Goal: Task Accomplishment & Management: Manage account settings

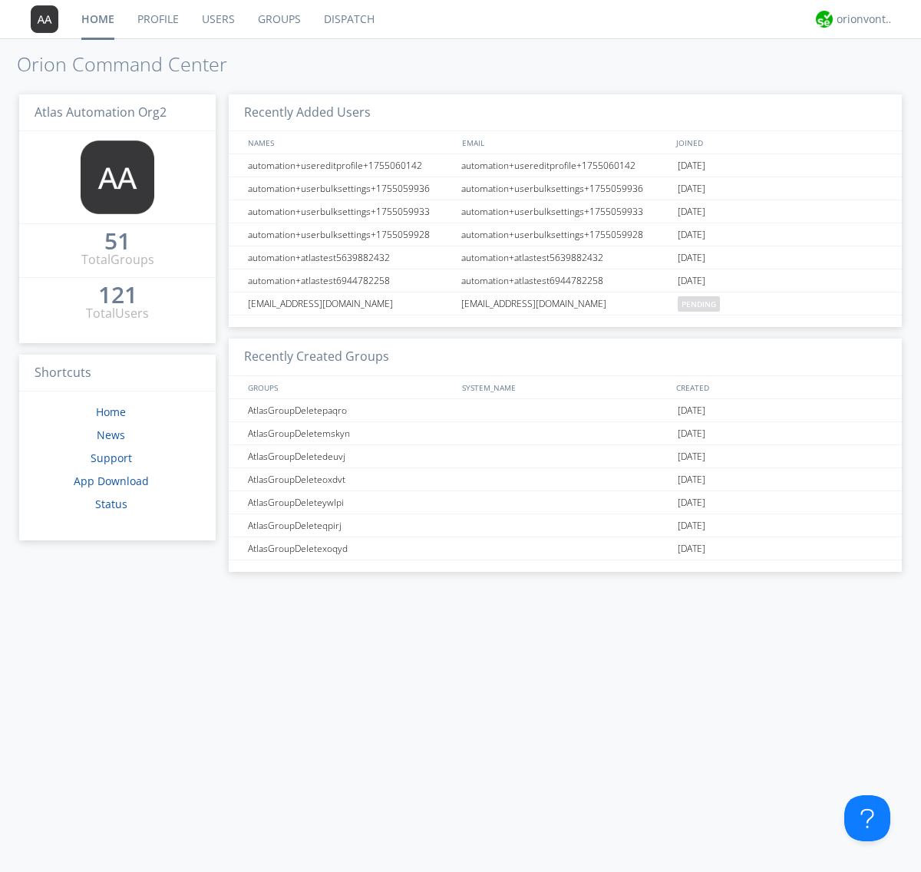
click at [348, 19] on link "Dispatch" at bounding box center [349, 19] width 74 height 38
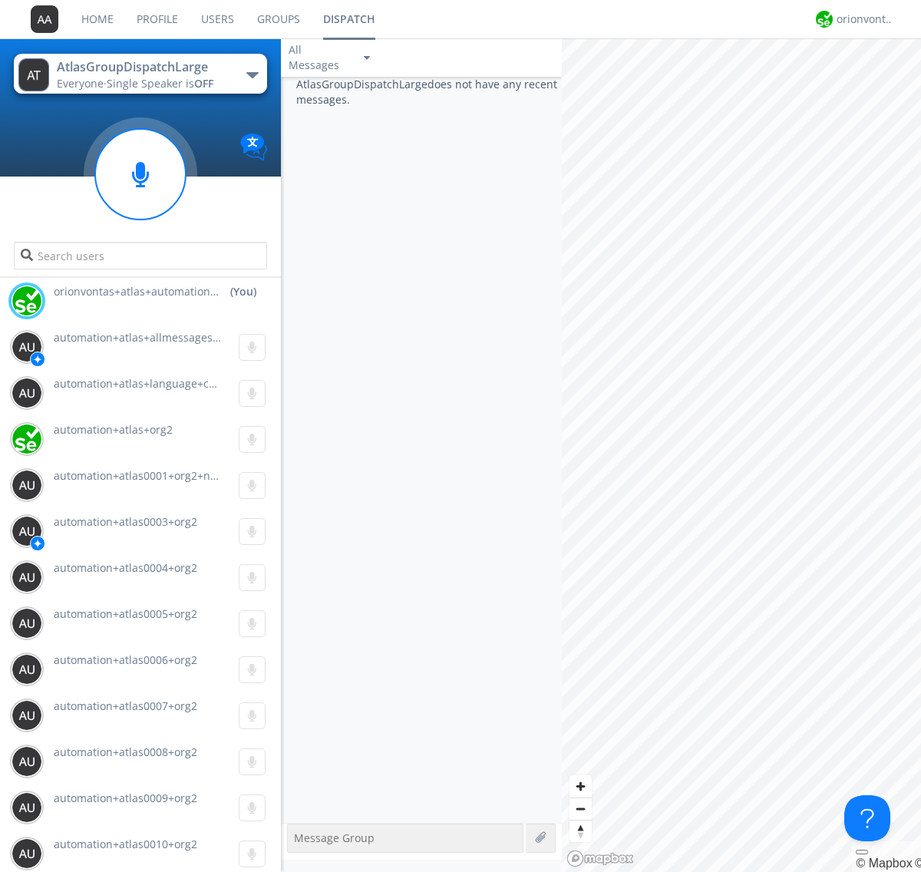
click at [252, 74] on div "button" at bounding box center [252, 75] width 12 height 6
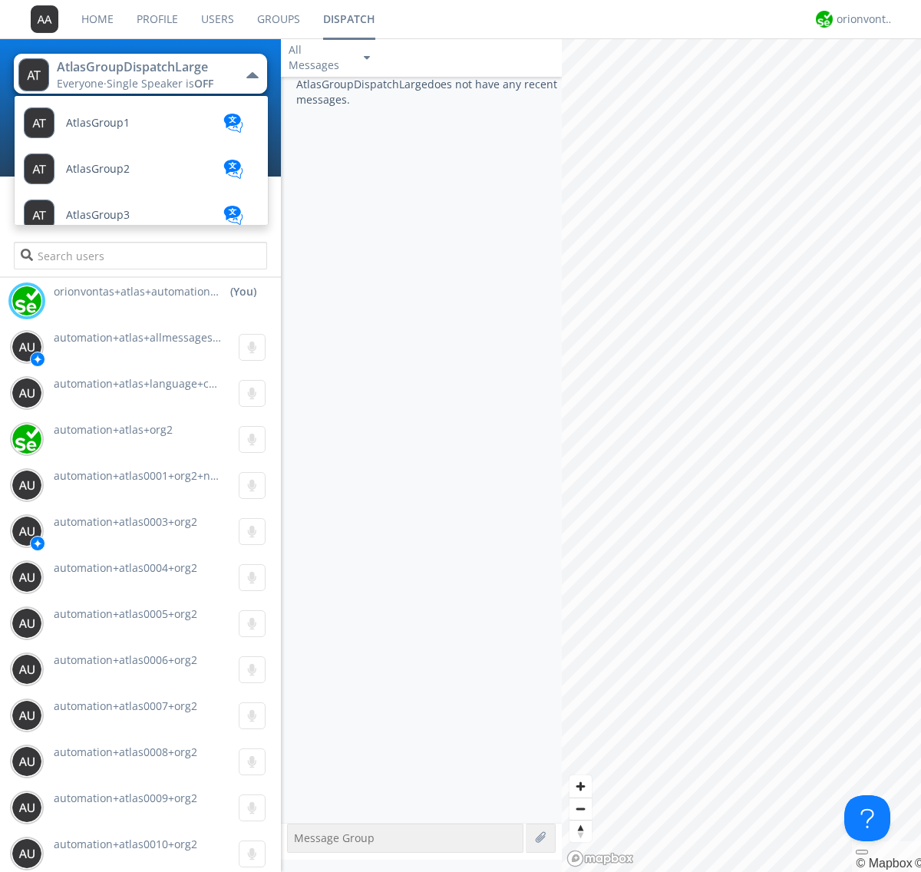
click at [116, 256] on span "AtlasGroupDispatch" at bounding box center [117, 262] width 103 height 12
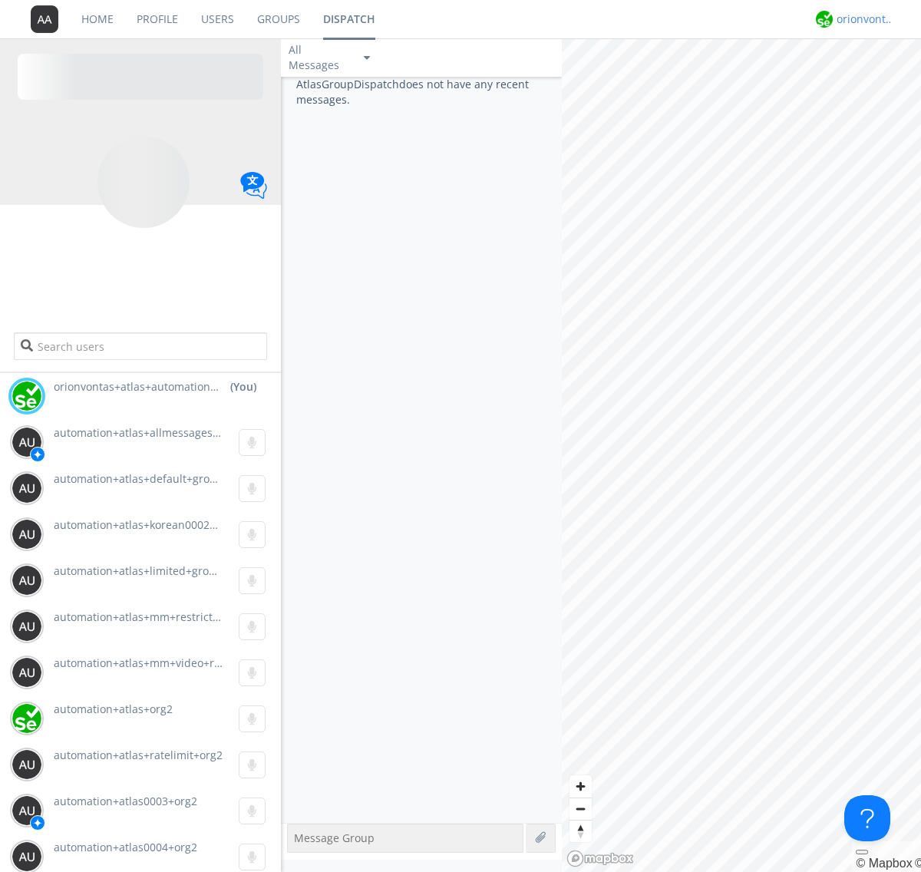
click at [861, 19] on div "orionvontas+atlas+automation+org2" at bounding box center [865, 19] width 58 height 15
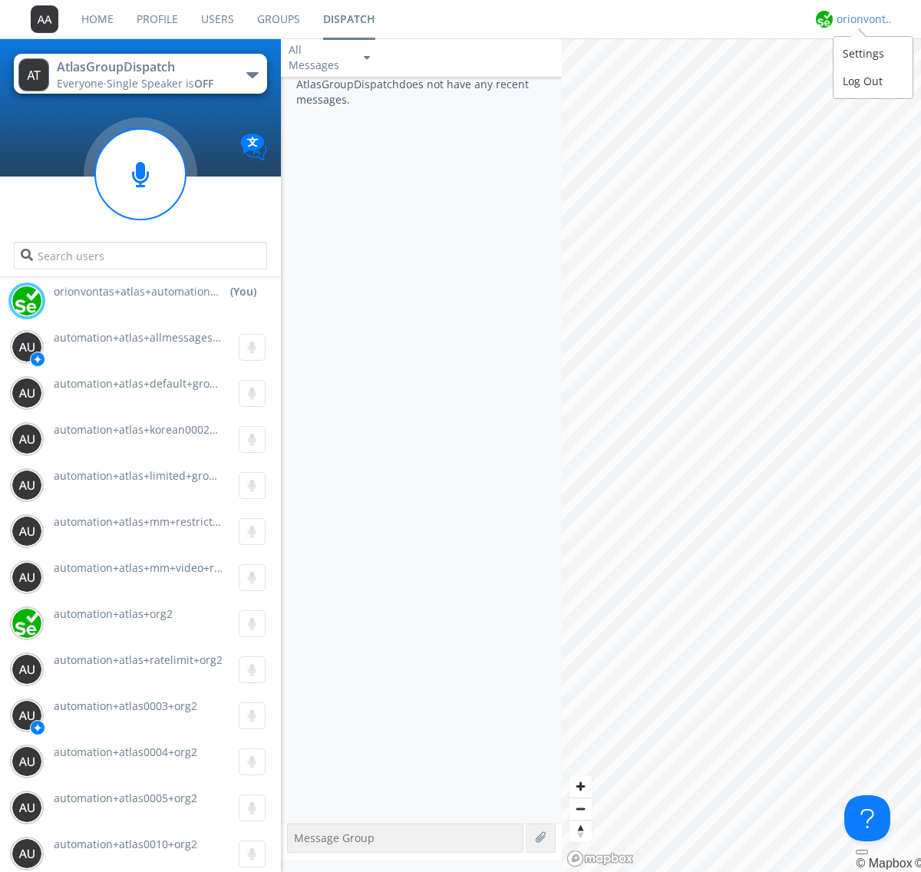
click at [872, 81] on div "Log Out" at bounding box center [872, 82] width 79 height 28
